Goal: Information Seeking & Learning: Learn about a topic

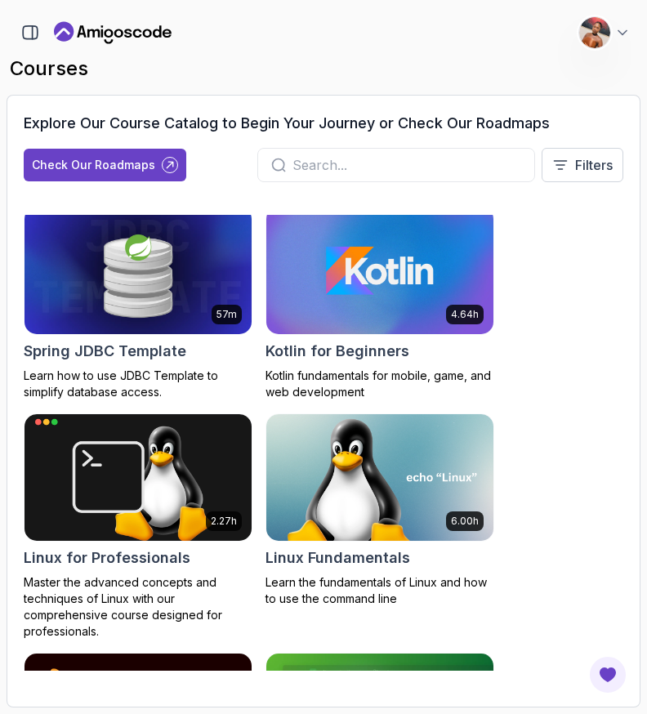
scroll to position [3146, 0]
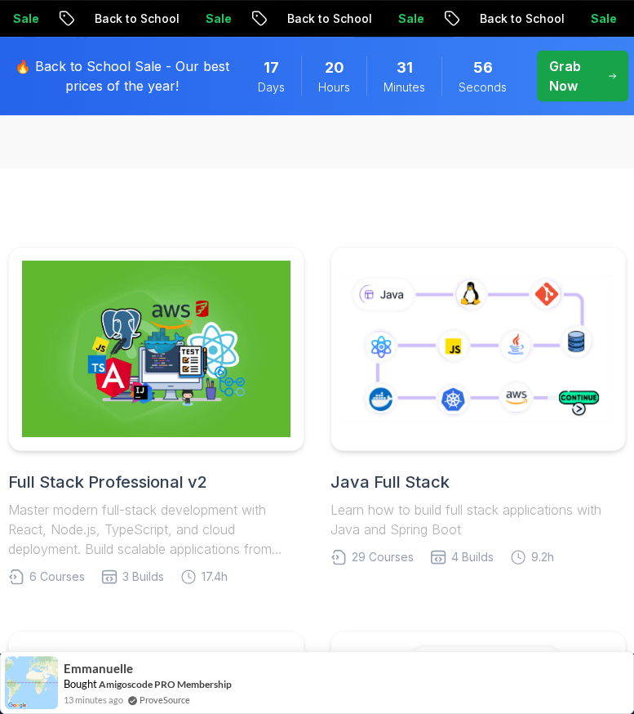
scroll to position [309, 0]
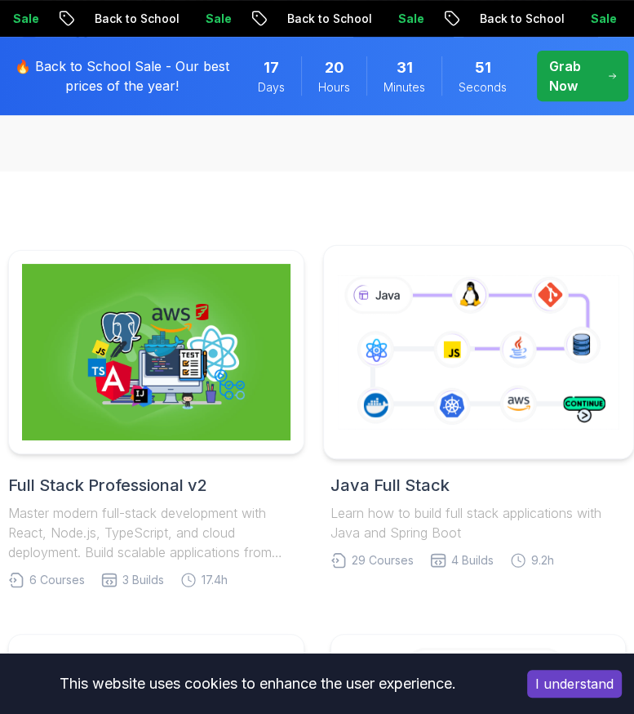
click at [482, 424] on icon at bounding box center [477, 352] width 287 height 160
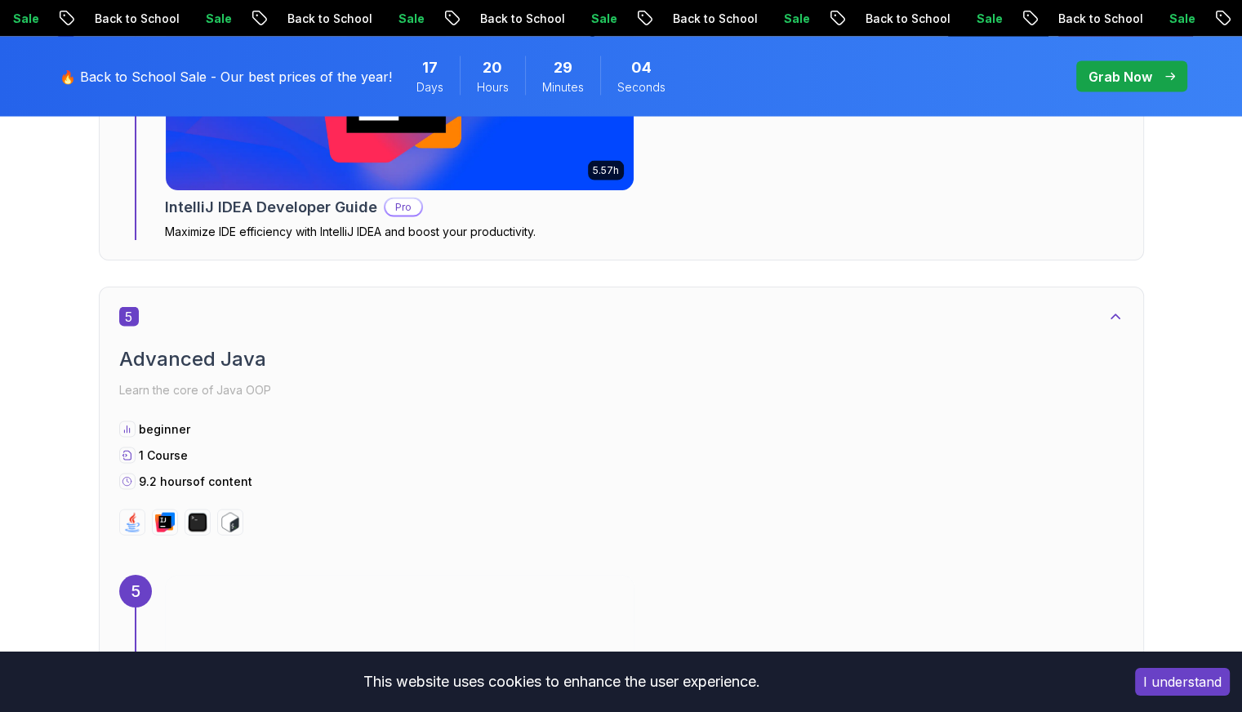
scroll to position [3363, 0]
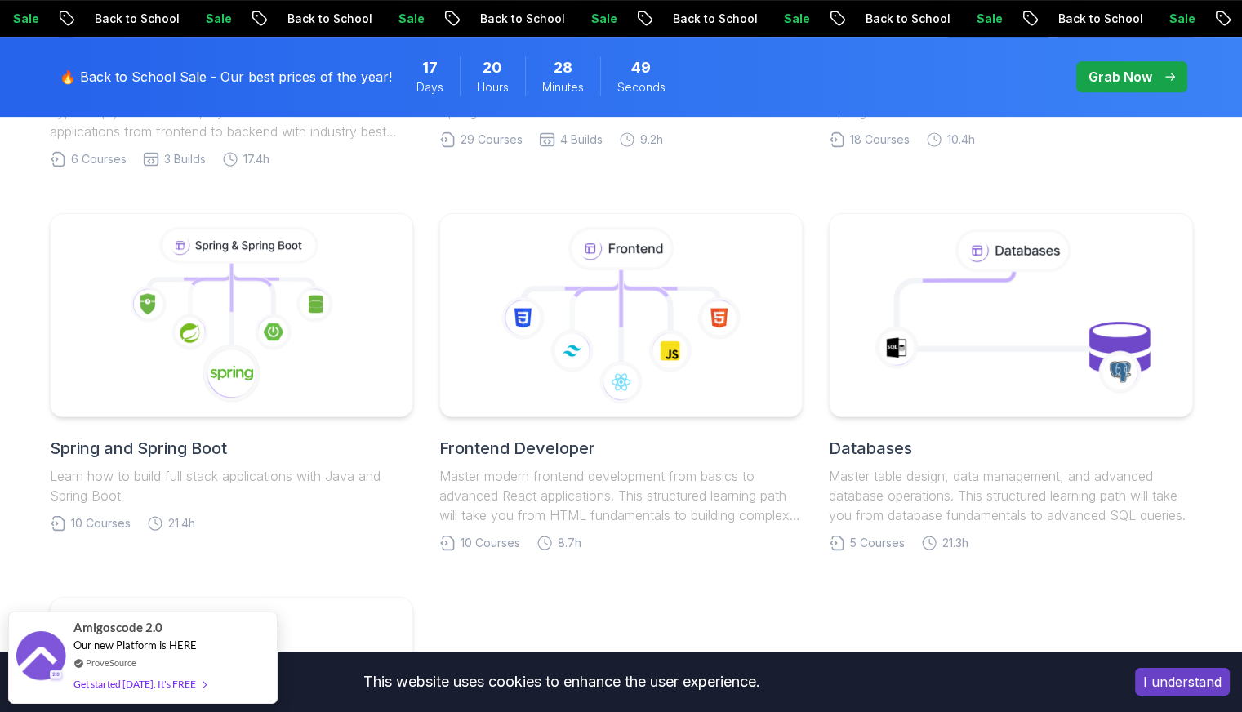
scroll to position [734, 0]
click at [634, 292] on icon at bounding box center [952, 299] width 123 height 60
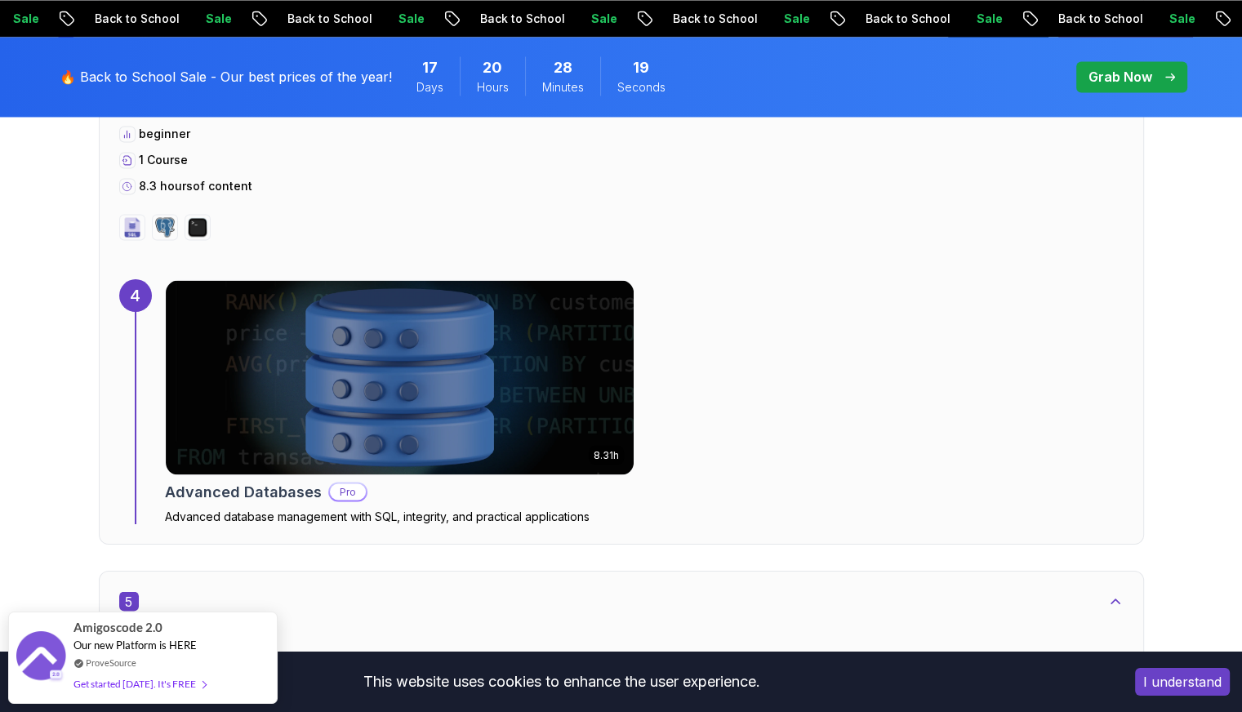
scroll to position [2856, 0]
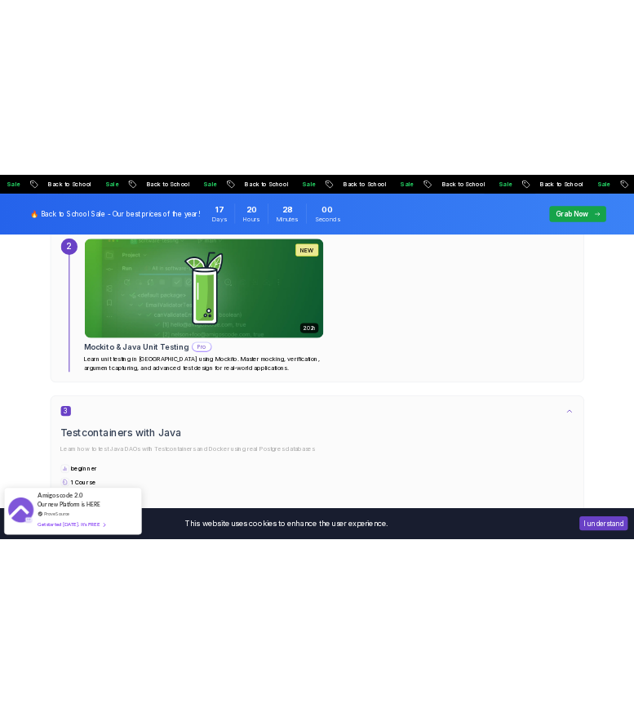
scroll to position [1801, 0]
